Goal: Task Accomplishment & Management: Manage account settings

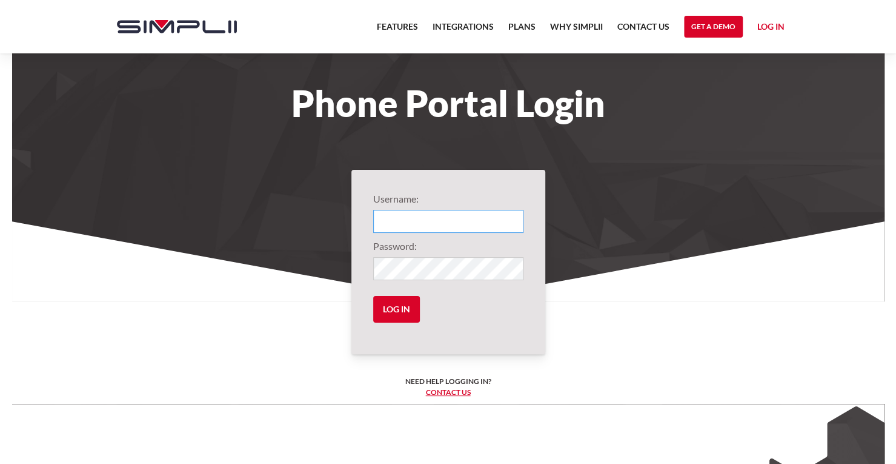
type input "1004@VerisailPartners"
click at [394, 311] on input "Log in" at bounding box center [396, 309] width 47 height 27
click at [405, 306] on input "Log in" at bounding box center [396, 309] width 47 height 27
click at [400, 317] on input "Log in" at bounding box center [396, 309] width 47 height 27
click at [415, 304] on input "Log in" at bounding box center [396, 309] width 47 height 27
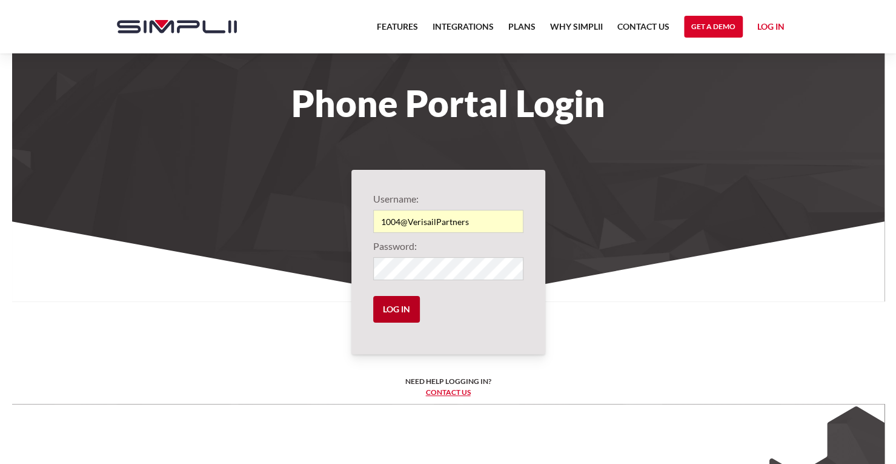
click at [373, 296] on input "Log in" at bounding box center [396, 309] width 47 height 27
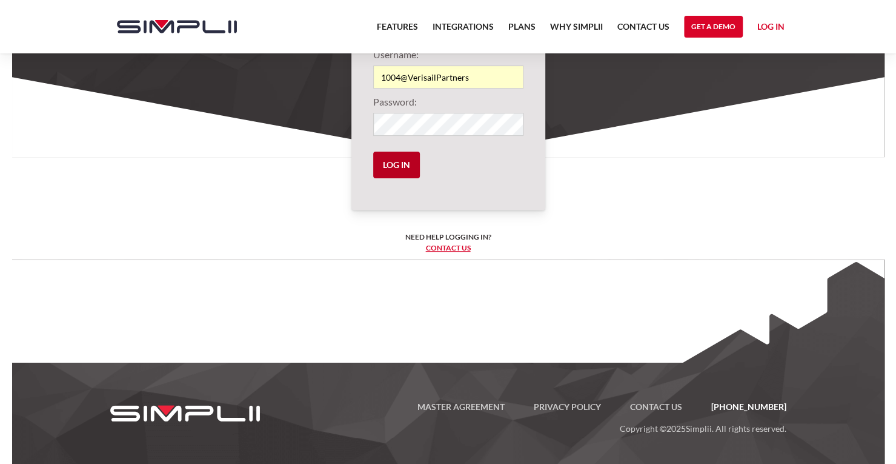
click at [400, 172] on input "Log in" at bounding box center [396, 165] width 47 height 27
click at [403, 165] on input "Log in" at bounding box center [396, 165] width 47 height 27
click at [373, 154] on input "Log in" at bounding box center [396, 165] width 47 height 27
click at [778, 31] on link "Log in" at bounding box center [771, 28] width 27 height 18
